Goal: Task Accomplishment & Management: Manage account settings

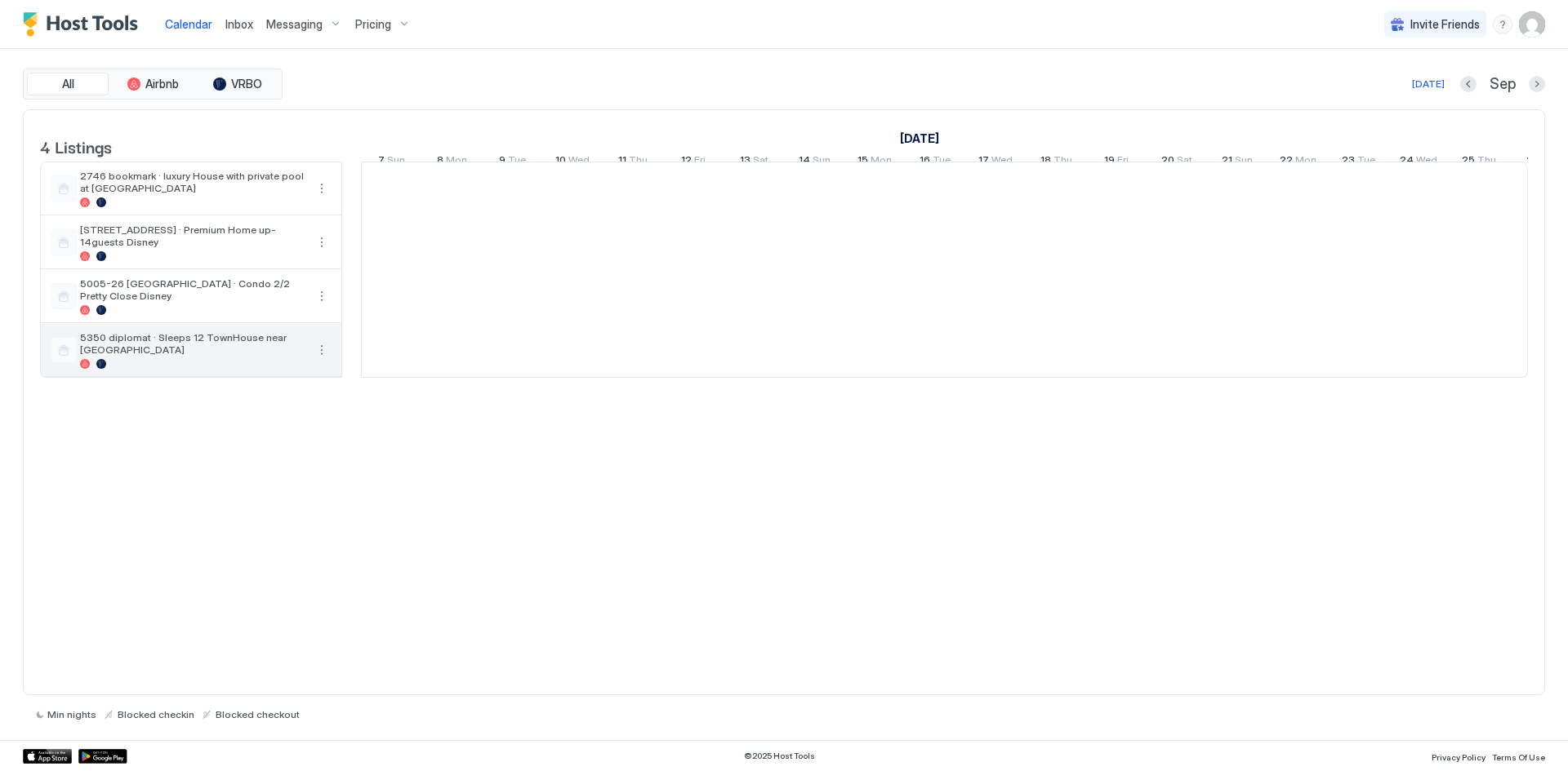
scroll to position [0, 908]
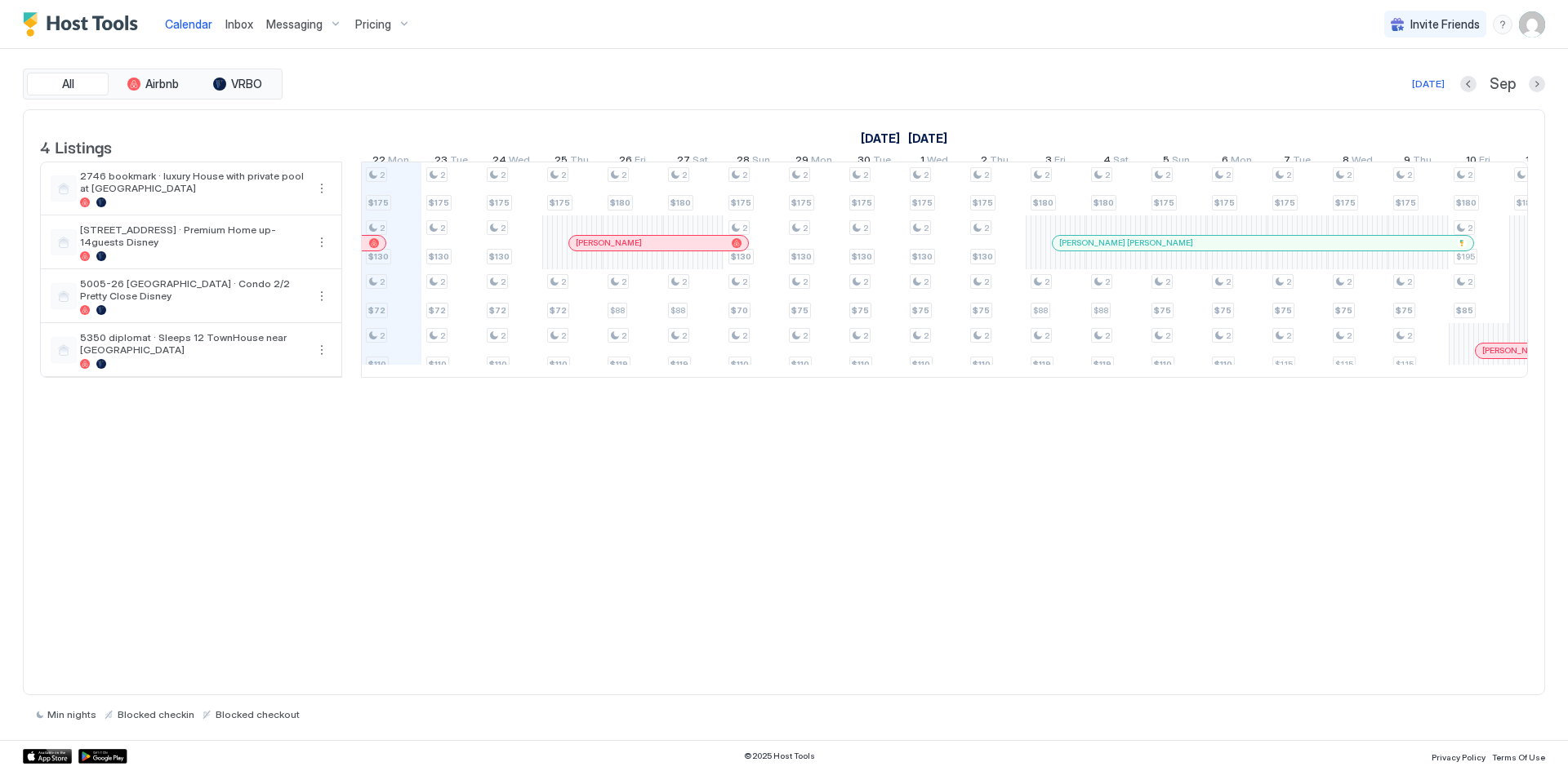
click at [361, 21] on span "Pricing" at bounding box center [373, 24] width 36 height 15
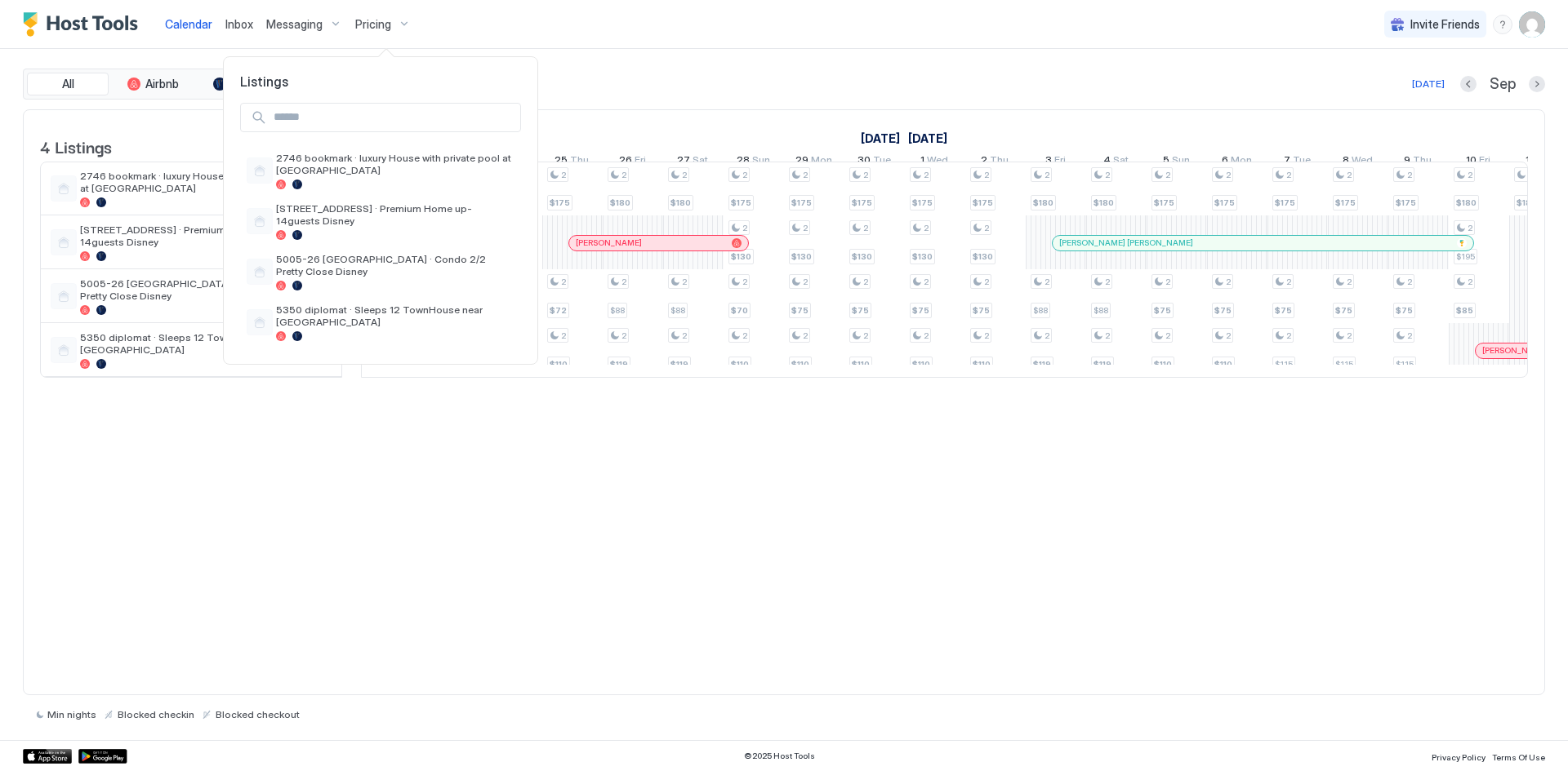
click at [184, 28] on div at bounding box center [784, 385] width 1568 height 771
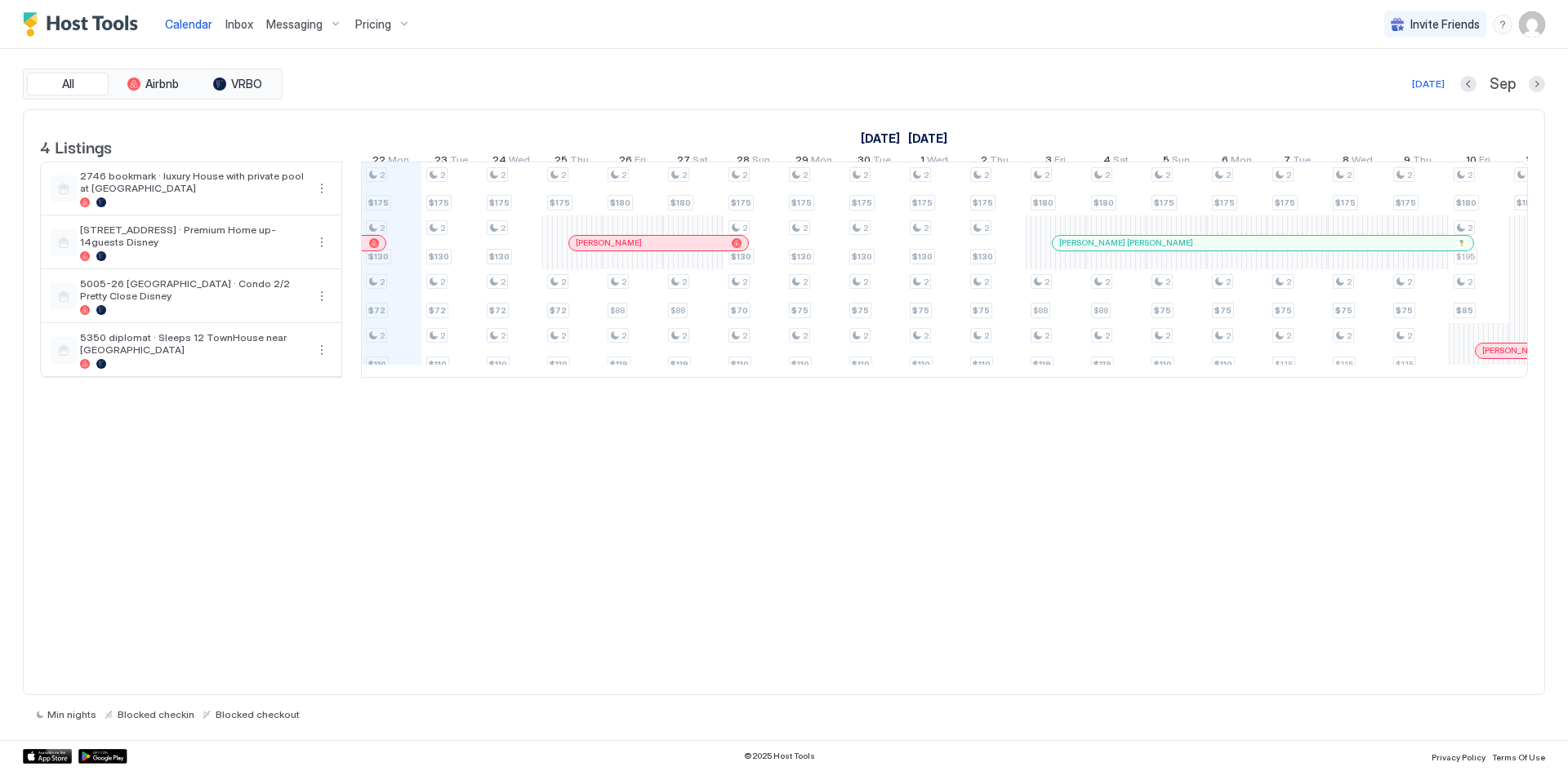
click at [184, 28] on span "Calendar" at bounding box center [189, 24] width 48 height 14
click at [175, 248] on span "[STREET_ADDRESS] · Premium Home up-14guests Disney" at bounding box center [193, 235] width 226 height 24
click at [327, 252] on button "More options" at bounding box center [322, 242] width 19 height 19
click at [298, 333] on span "Listing Settings" at bounding box center [293, 329] width 73 height 13
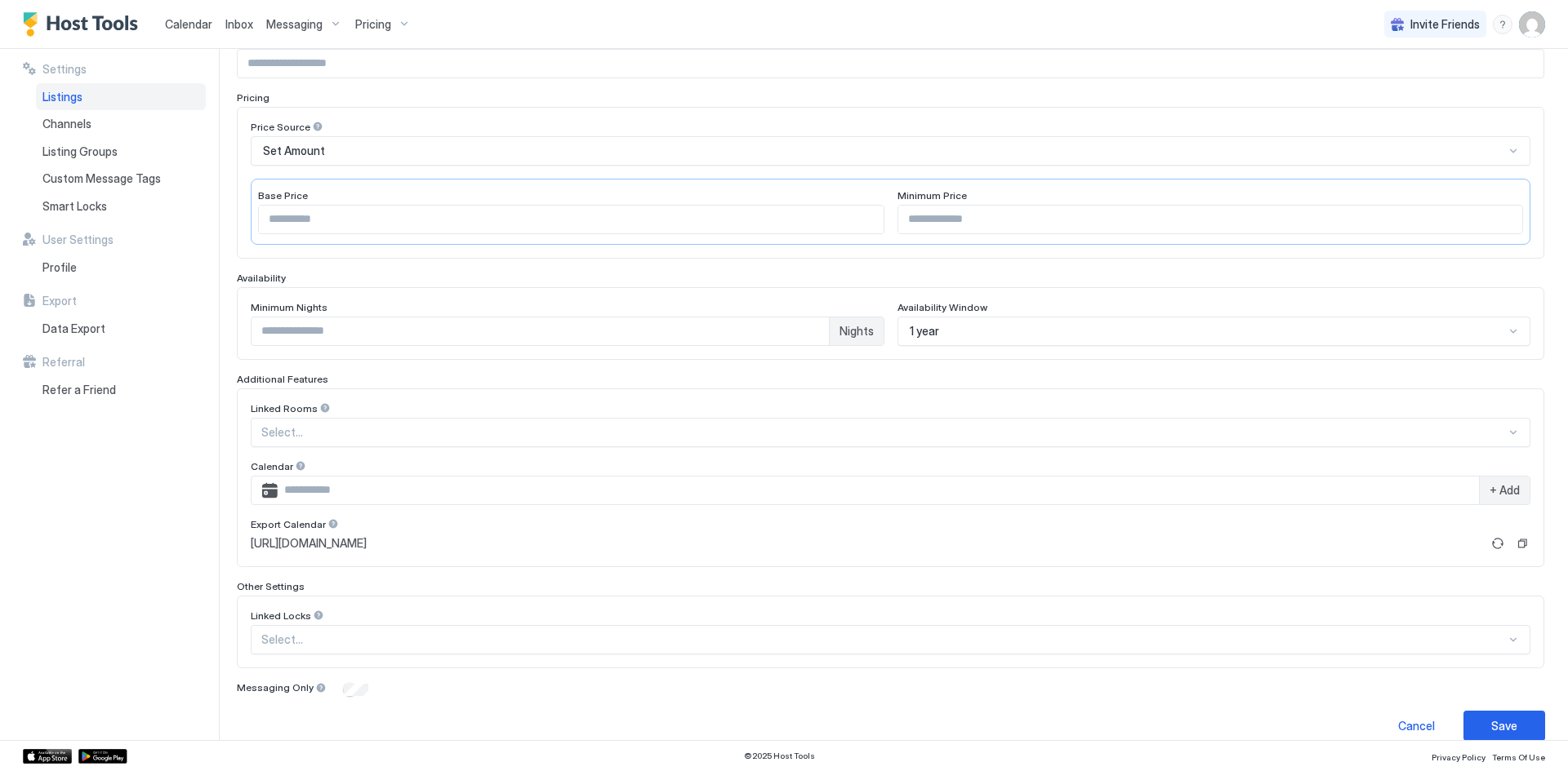
scroll to position [241, 0]
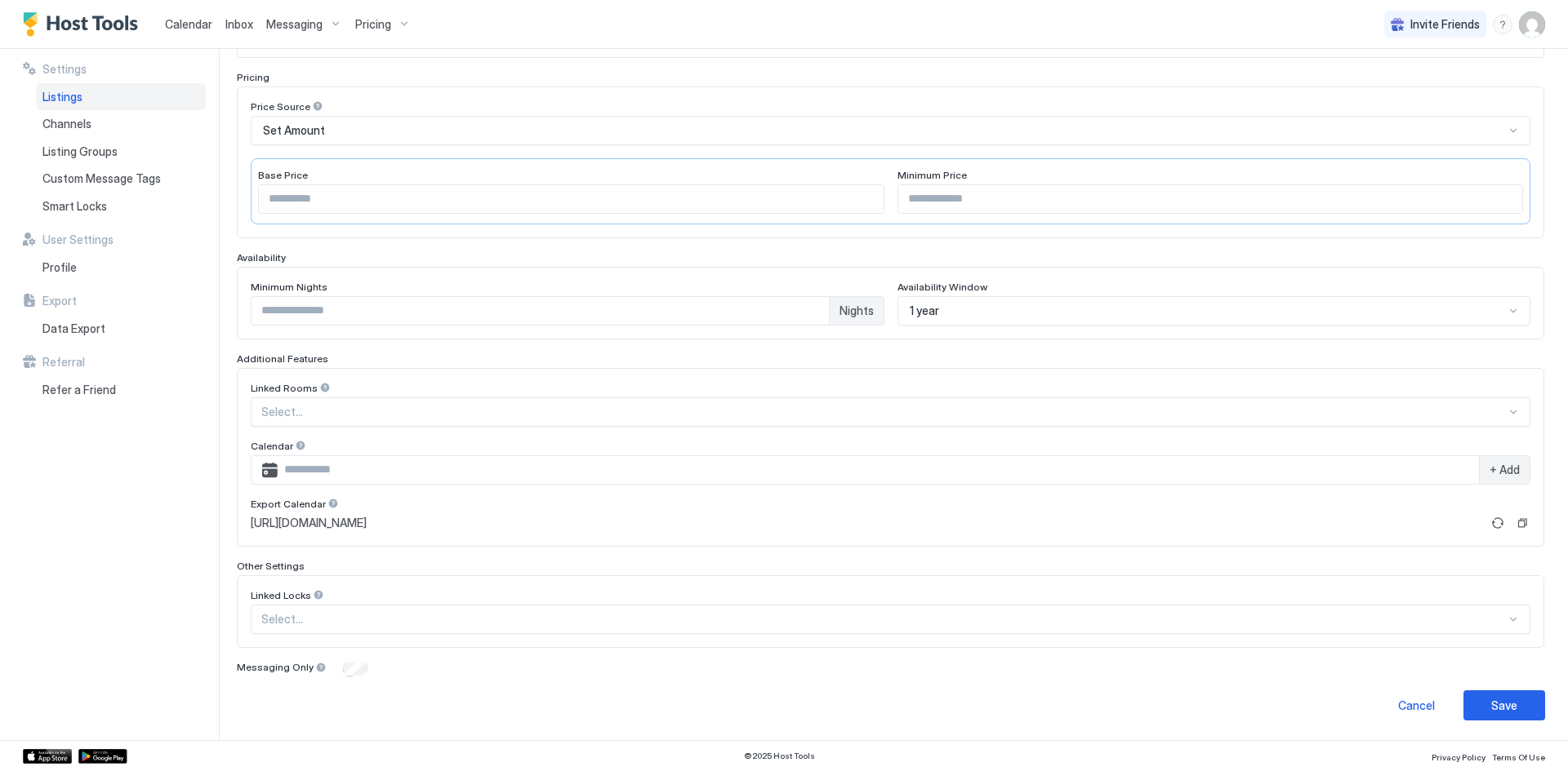
click at [290, 312] on input "*" at bounding box center [540, 311] width 577 height 28
type input "*"
click at [1491, 705] on div "Save" at bounding box center [1504, 706] width 26 height 18
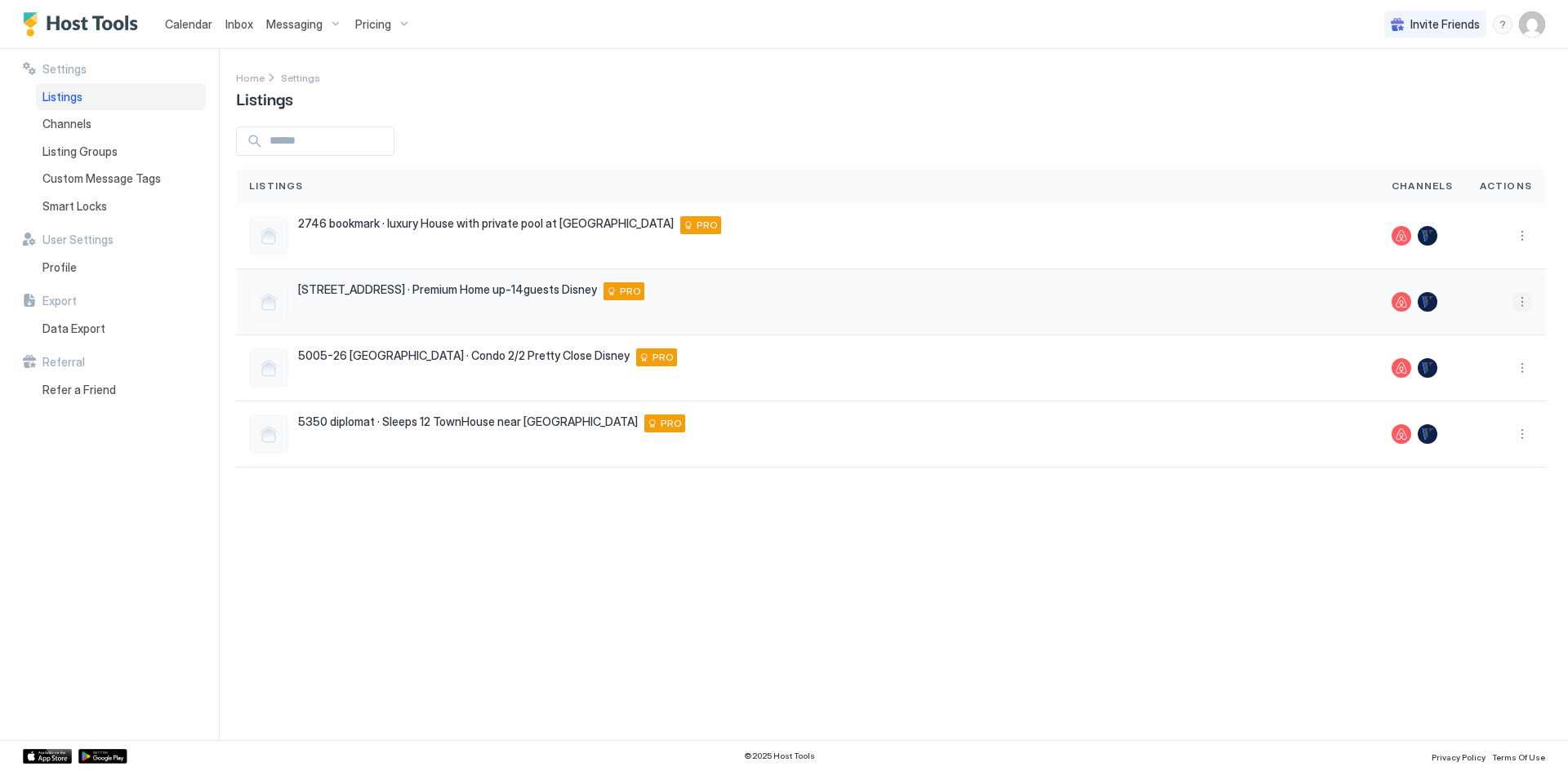
click at [1523, 305] on button "More options" at bounding box center [1522, 301] width 19 height 19
click at [1483, 347] on span "Pricing" at bounding box center [1474, 351] width 33 height 13
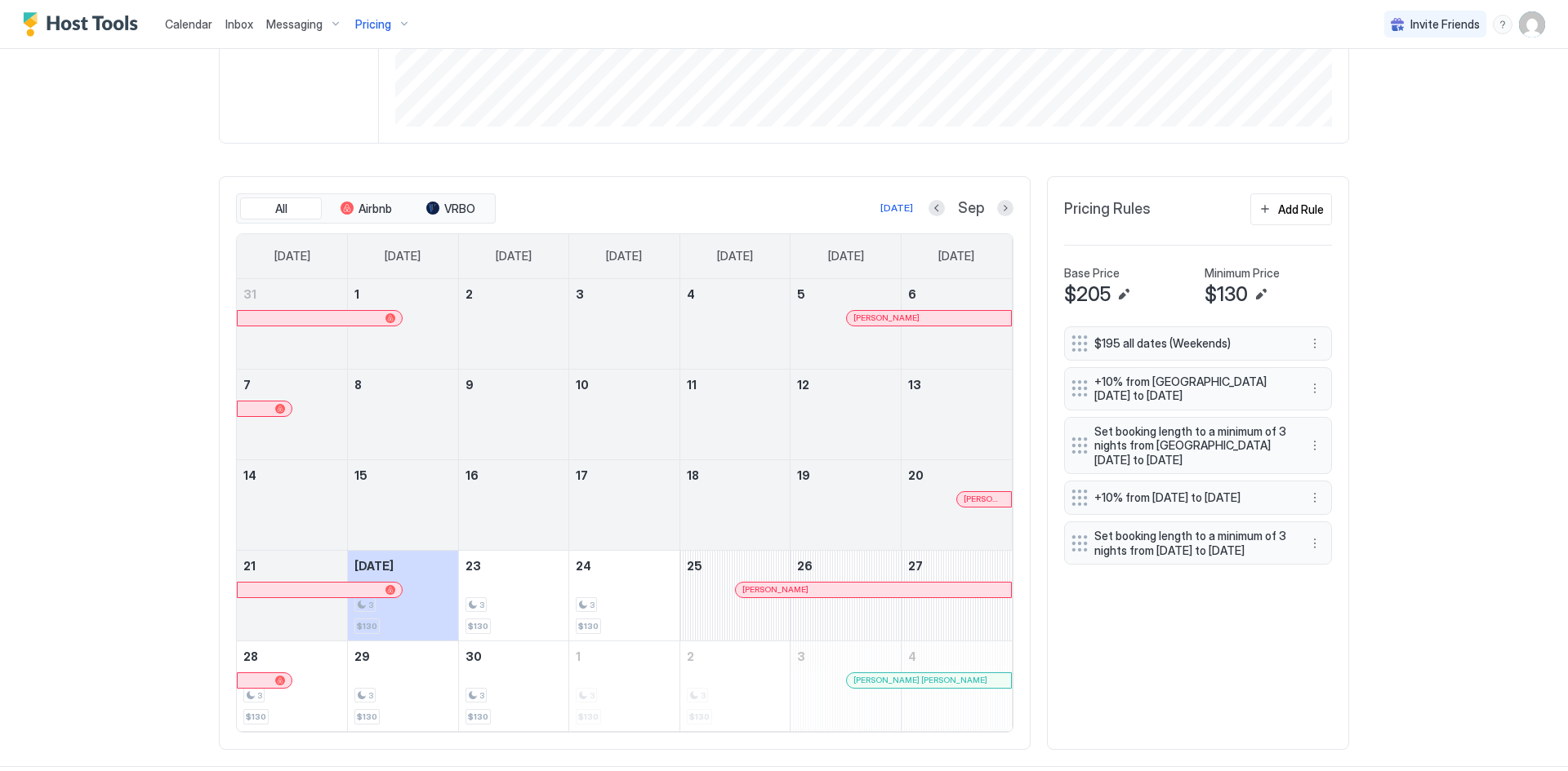
scroll to position [396, 0]
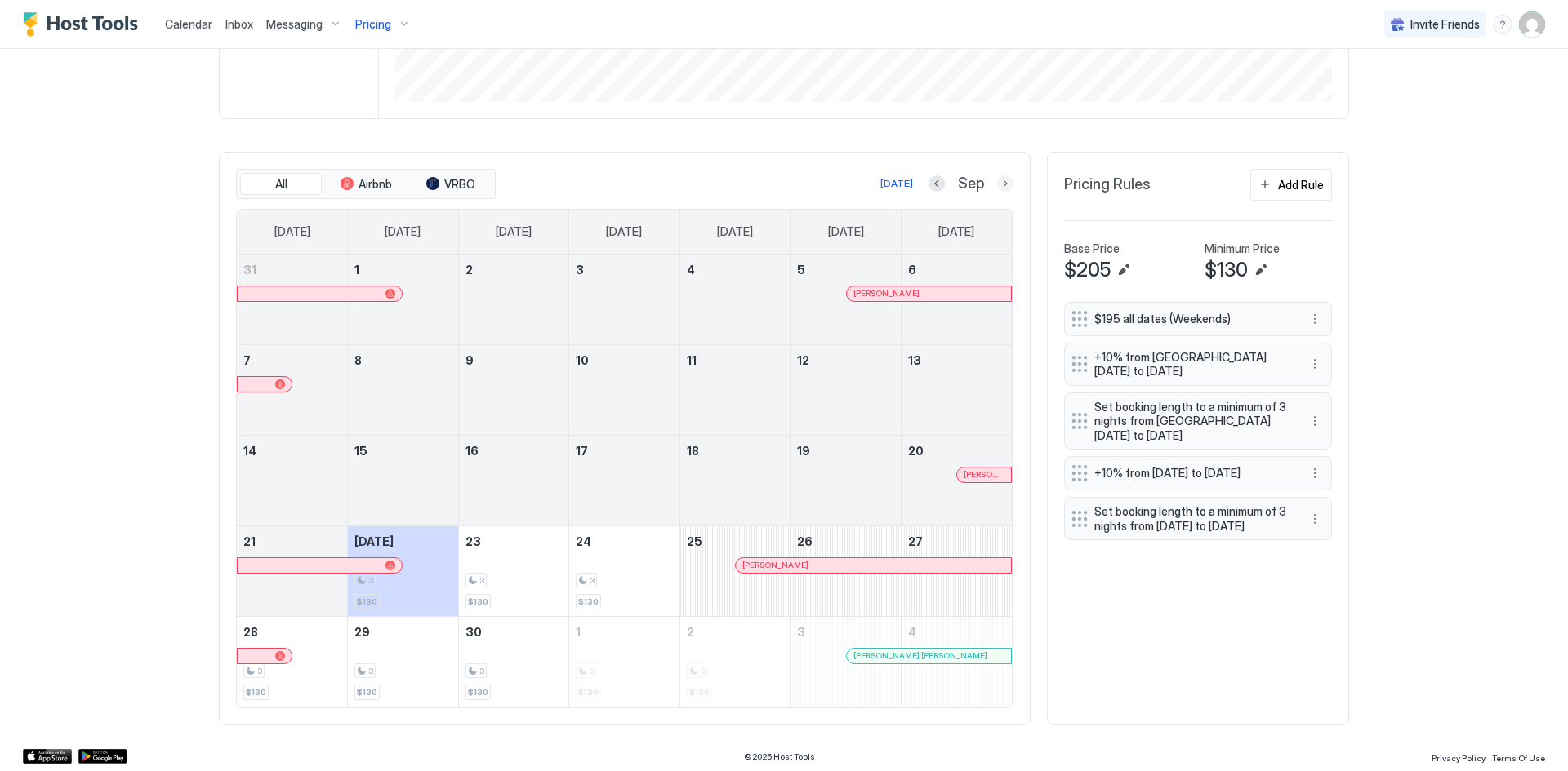
click at [997, 186] on button "Next month" at bounding box center [1005, 183] width 17 height 17
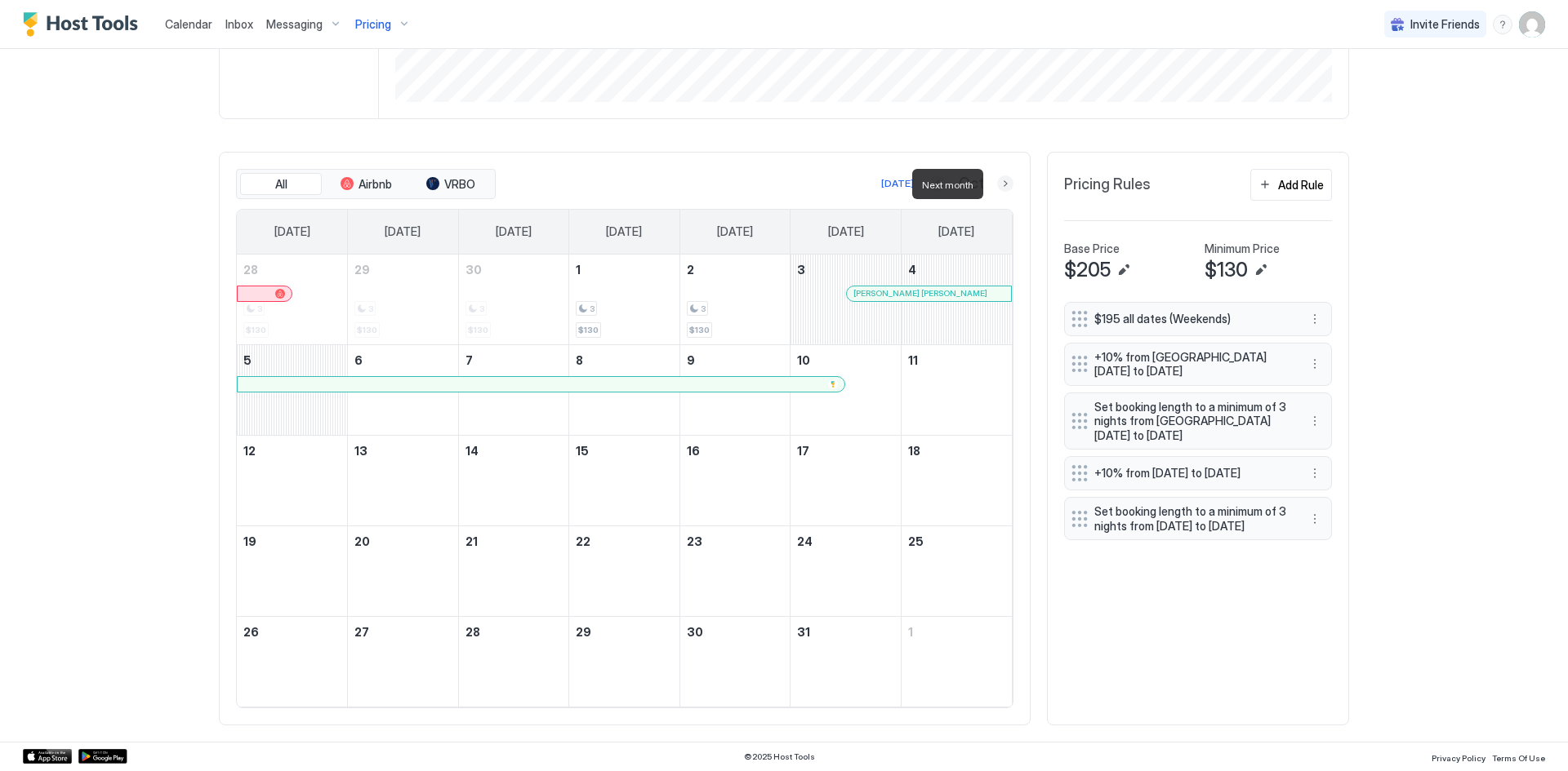
click at [997, 186] on button "Next month" at bounding box center [1005, 183] width 17 height 17
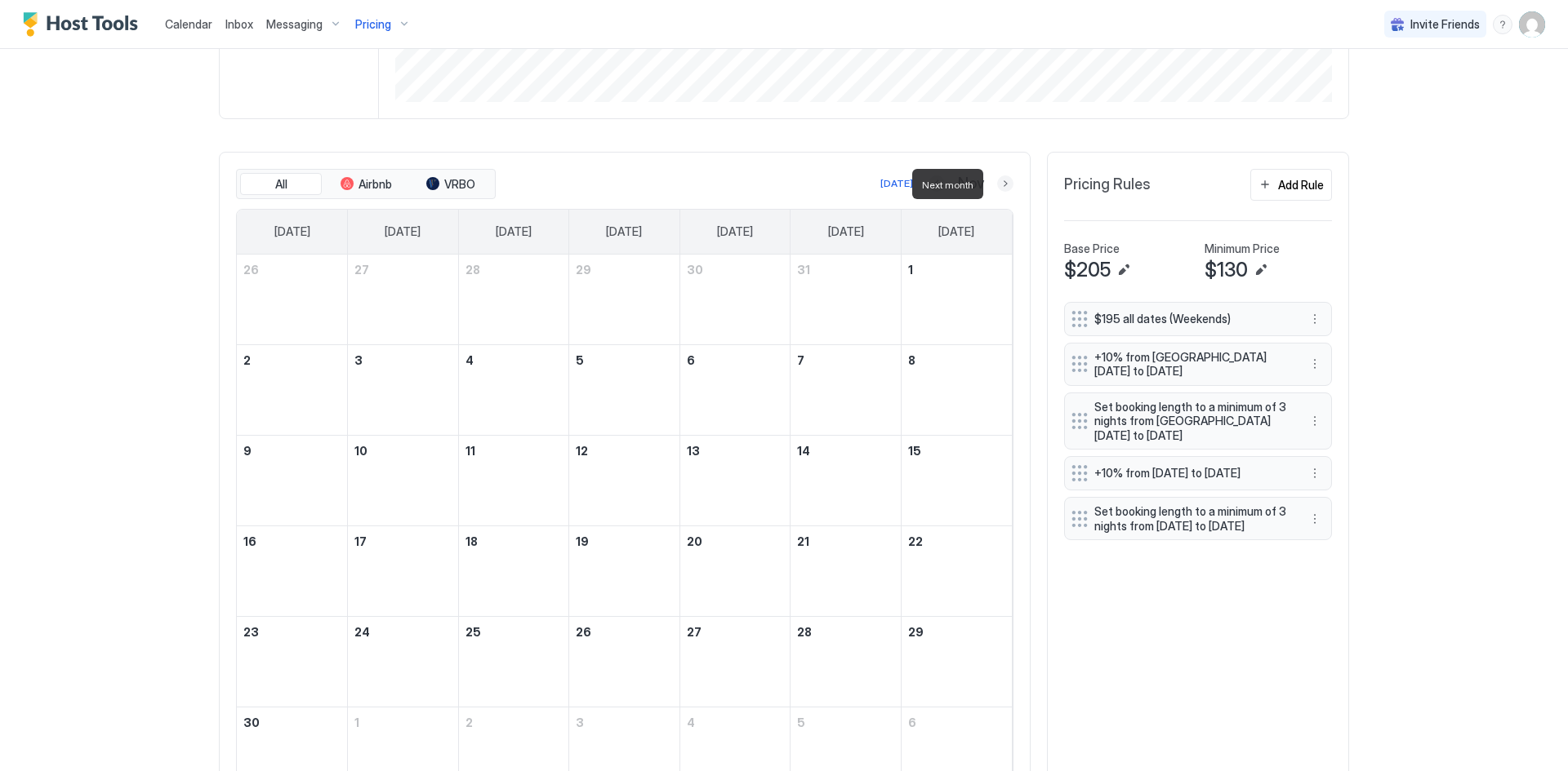
click at [997, 186] on button "Next month" at bounding box center [1005, 183] width 17 height 17
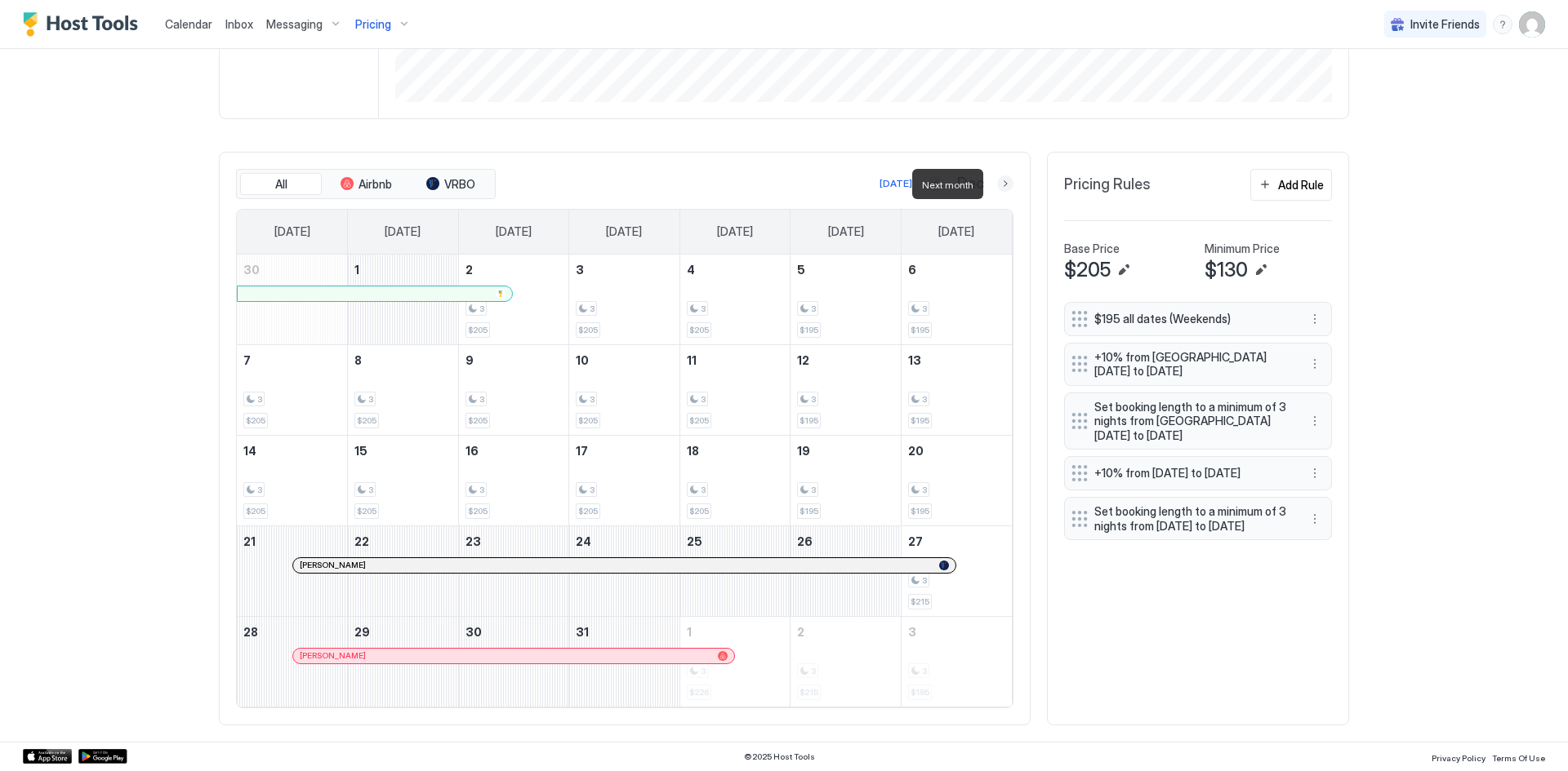
click at [997, 186] on button "Next month" at bounding box center [1005, 183] width 17 height 17
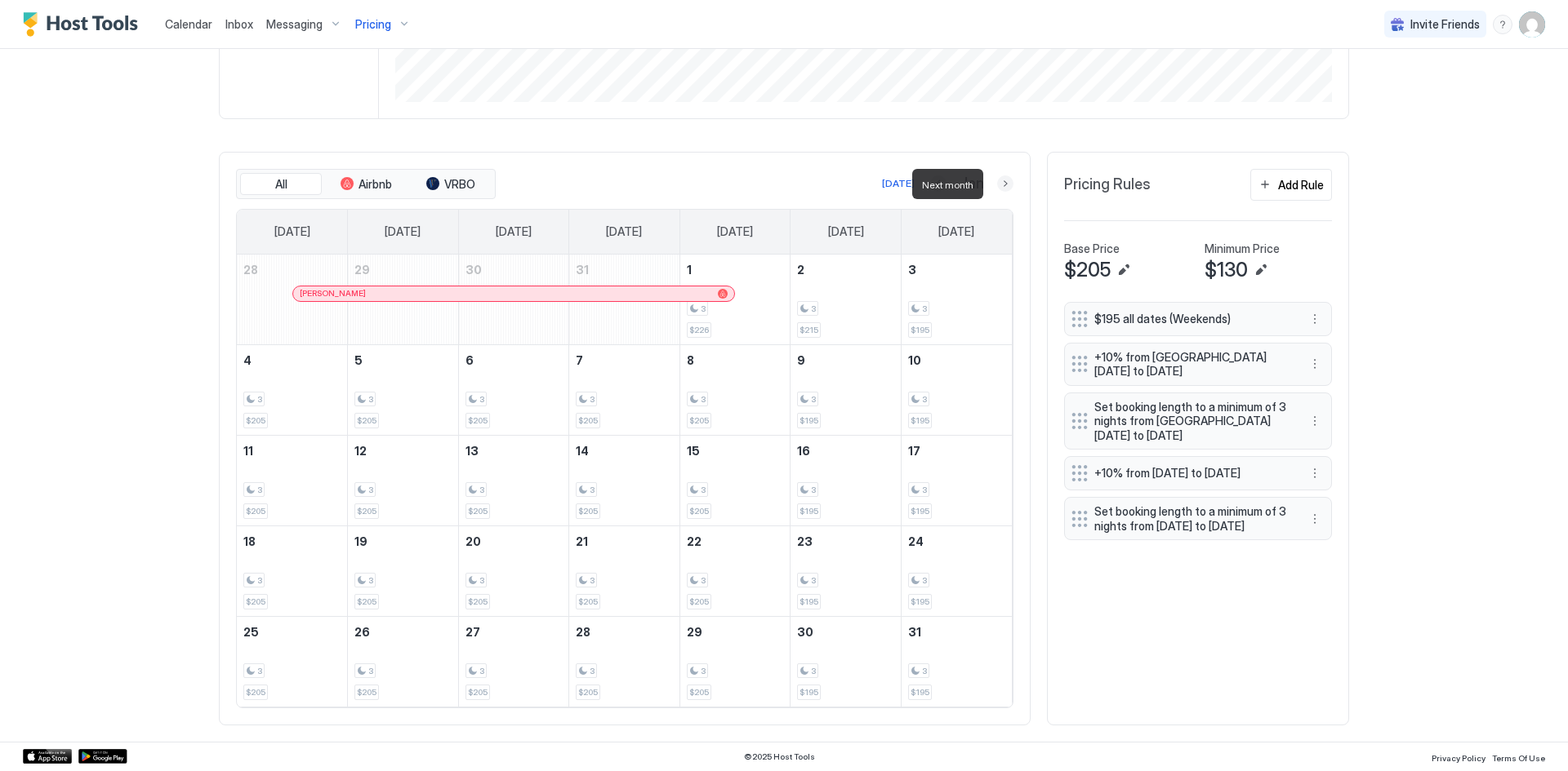
click at [997, 186] on button "Next month" at bounding box center [1005, 183] width 17 height 17
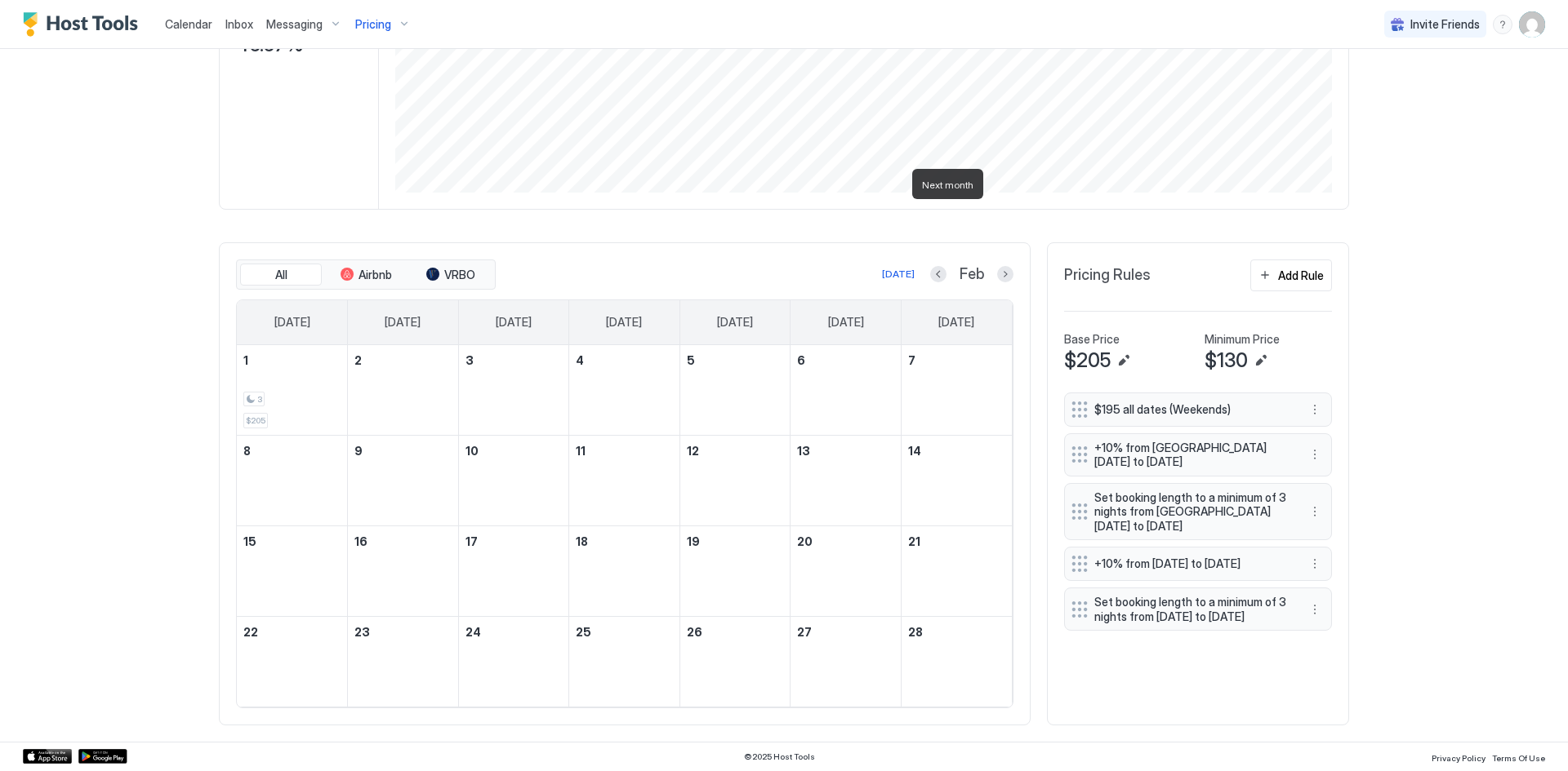
scroll to position [305, 0]
click at [997, 276] on button "Next month" at bounding box center [1005, 274] width 17 height 17
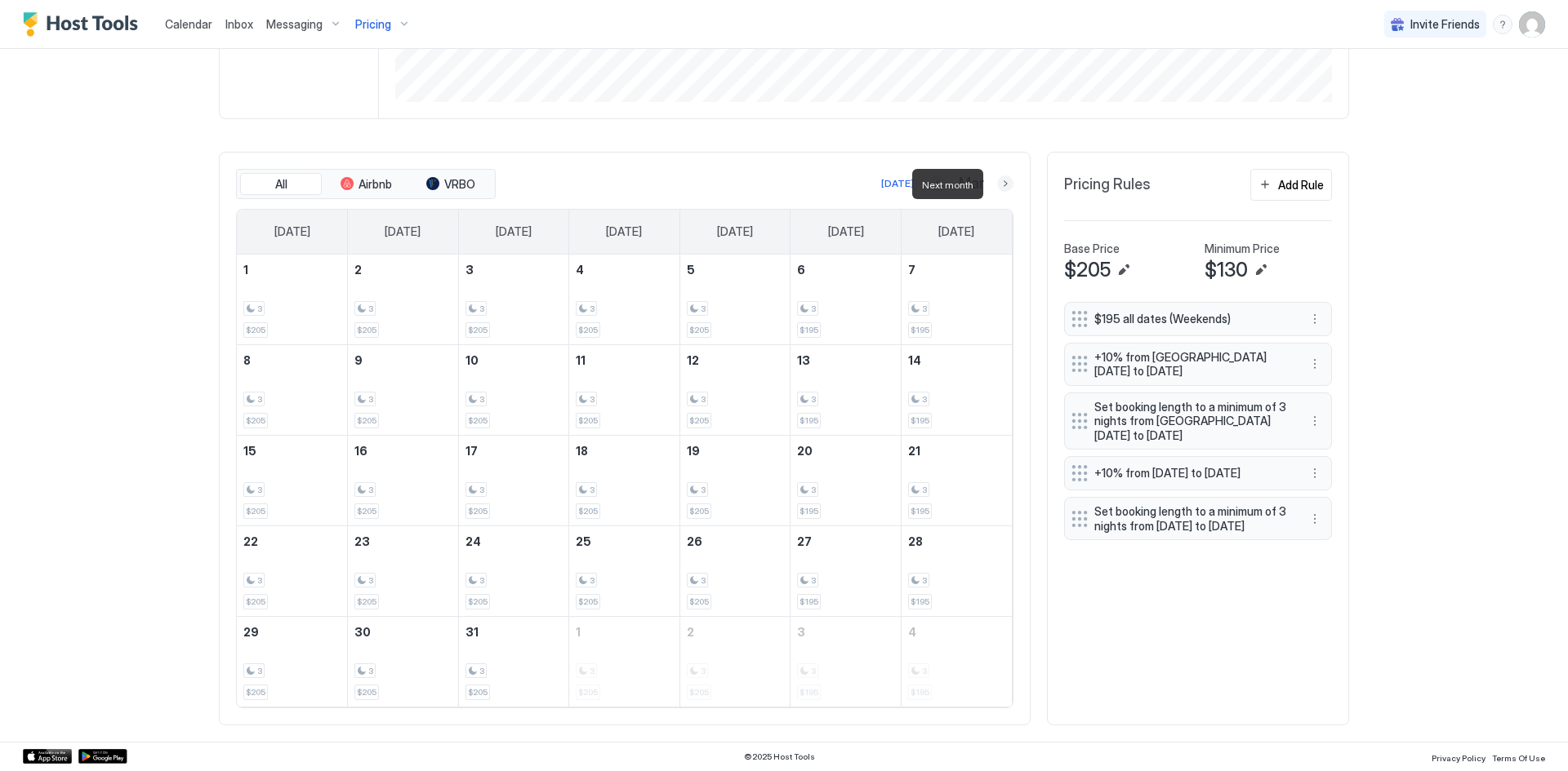
click at [997, 186] on button "Next month" at bounding box center [1005, 183] width 17 height 17
click at [997, 185] on button "Next month" at bounding box center [1005, 183] width 17 height 17
click at [999, 181] on button "Next month" at bounding box center [1005, 183] width 17 height 17
click at [394, 330] on div "3 $205" at bounding box center [403, 299] width 97 height 77
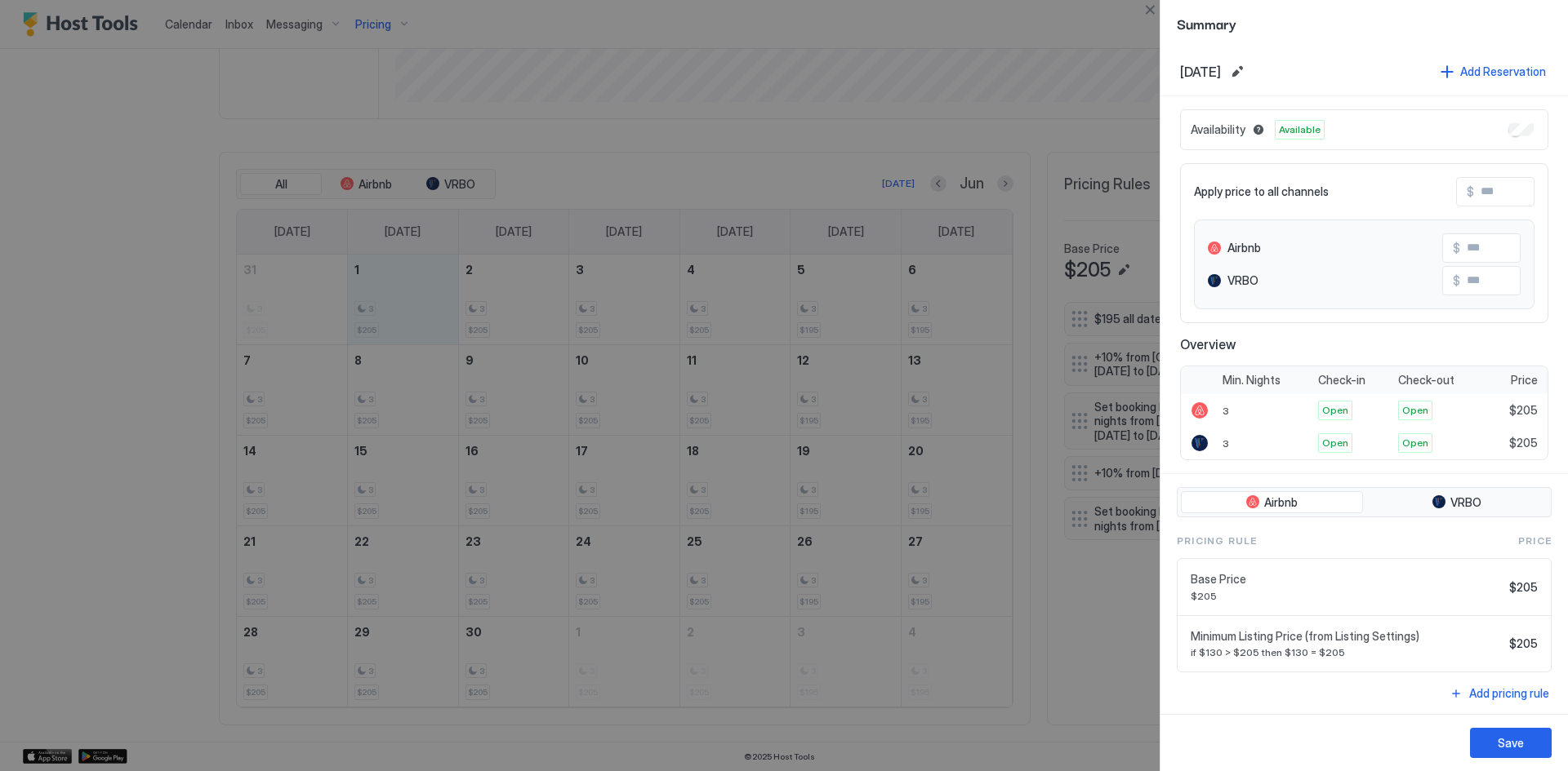
click at [737, 331] on div at bounding box center [784, 385] width 1568 height 771
click at [780, 166] on div at bounding box center [784, 385] width 1568 height 771
click at [1504, 734] on button "Save" at bounding box center [1511, 743] width 82 height 30
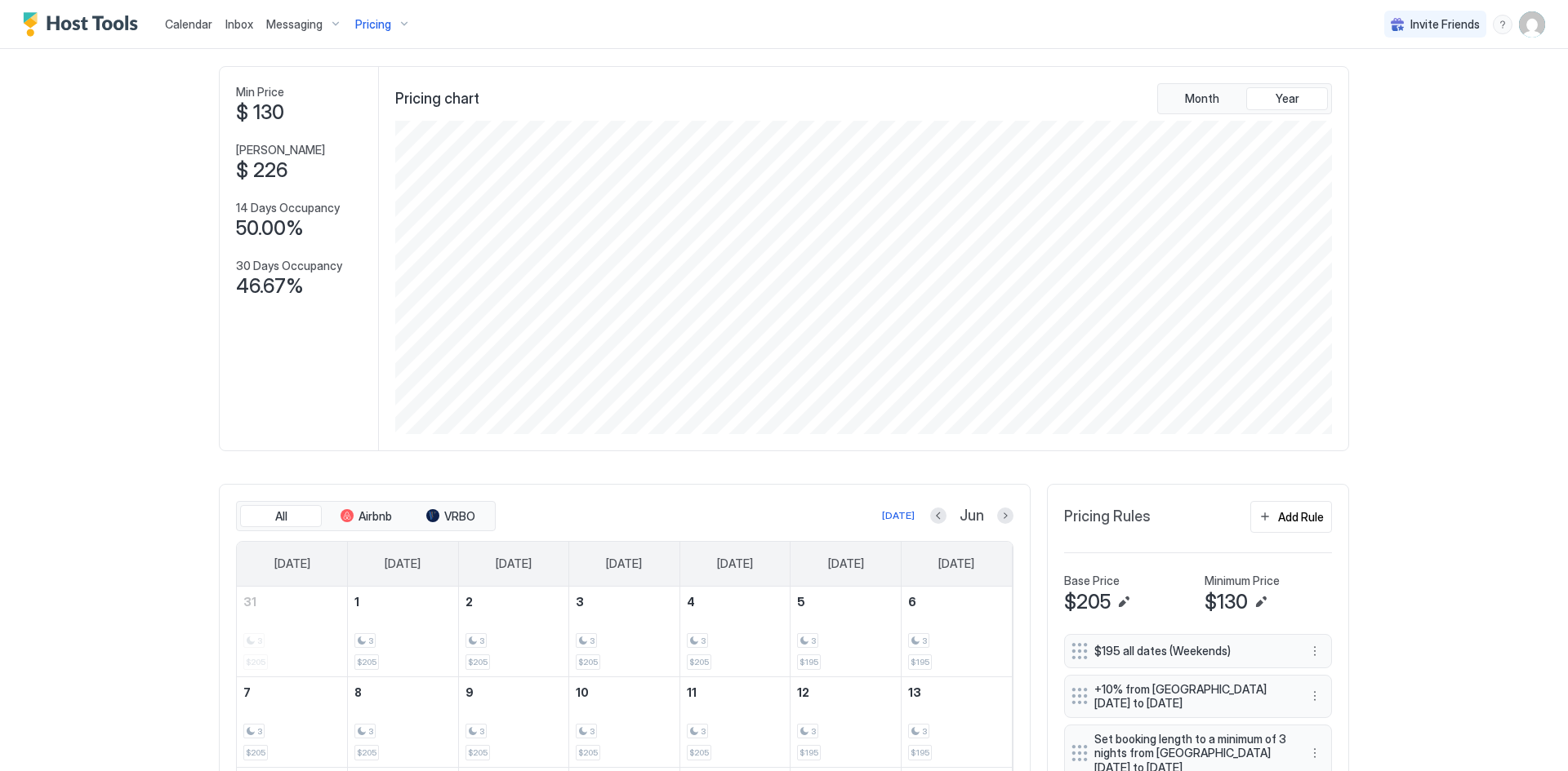
scroll to position [0, 0]
